Goal: Check status: Check status

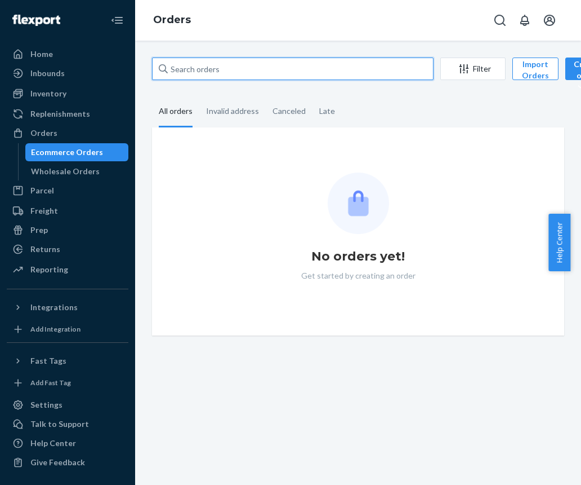
click at [218, 57] on input "text" at bounding box center [293, 68] width 282 height 23
paste input "891711"
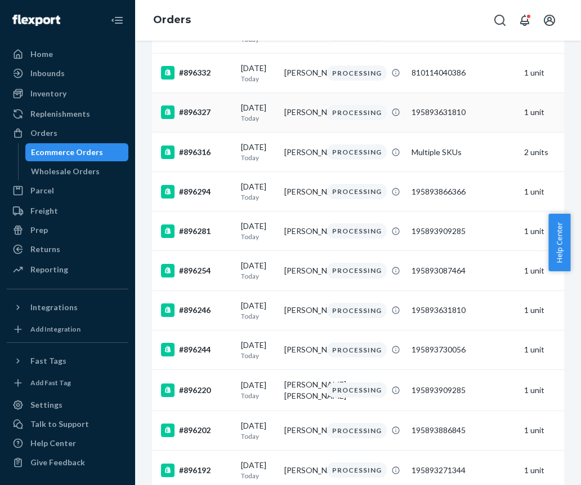
type input "891711"
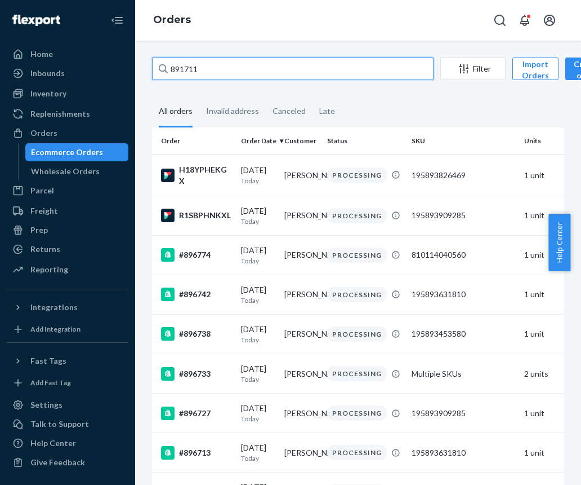
click at [238, 65] on input "891711" at bounding box center [293, 68] width 282 height 23
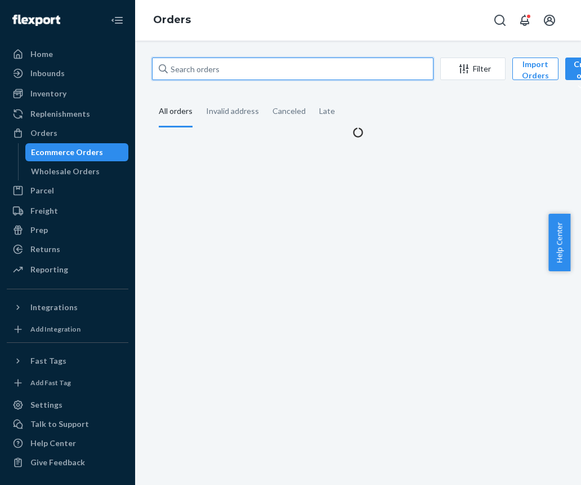
click at [238, 65] on input "text" at bounding box center [293, 68] width 282 height 23
paste input "891711"
type input "891711"
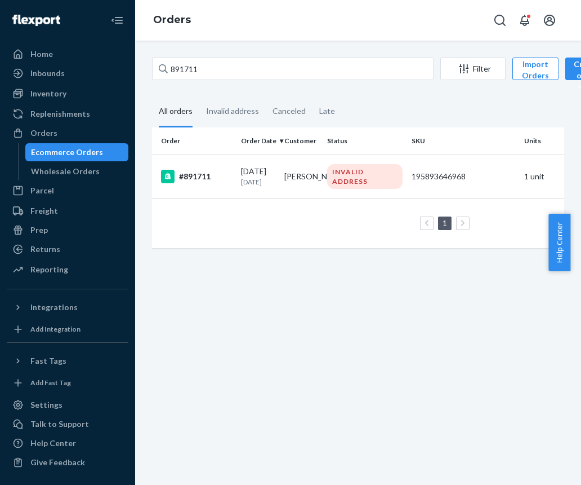
click at [192, 200] on td "1 100 results per page" at bounding box center [433, 223] width 563 height 50
click at [206, 171] on div "#891711" at bounding box center [196, 177] width 71 height 14
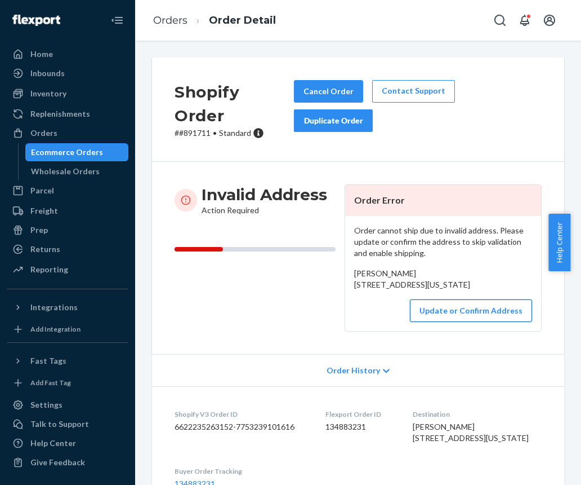
click at [468, 322] on button "Update or Confirm Address" at bounding box center [471, 310] width 122 height 23
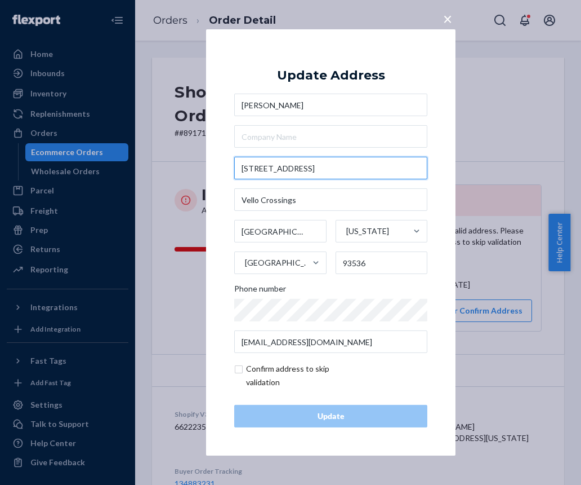
click at [294, 172] on input "[STREET_ADDRESS]" at bounding box center [330, 168] width 193 height 23
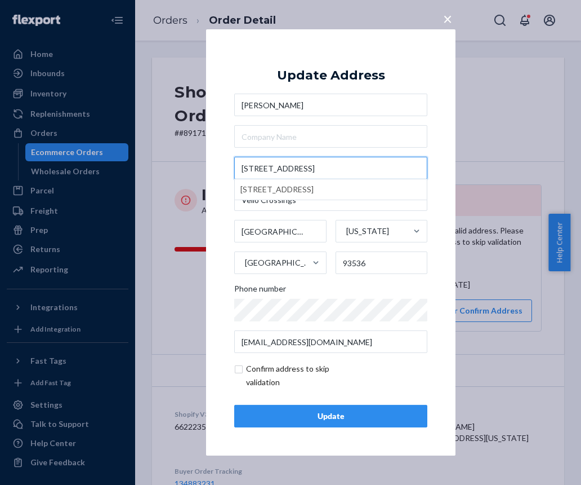
type input "[STREET_ADDRESS]"
click at [375, 408] on button "Update" at bounding box center [330, 416] width 193 height 23
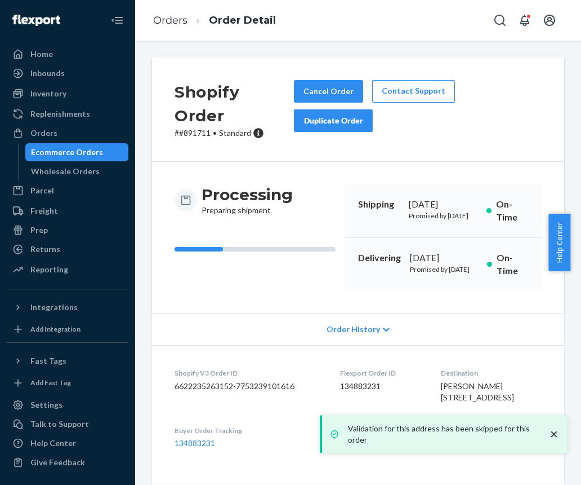
click at [247, 290] on div "Processing Preparing shipment" at bounding box center [255, 237] width 161 height 106
